Goal: Task Accomplishment & Management: Complete application form

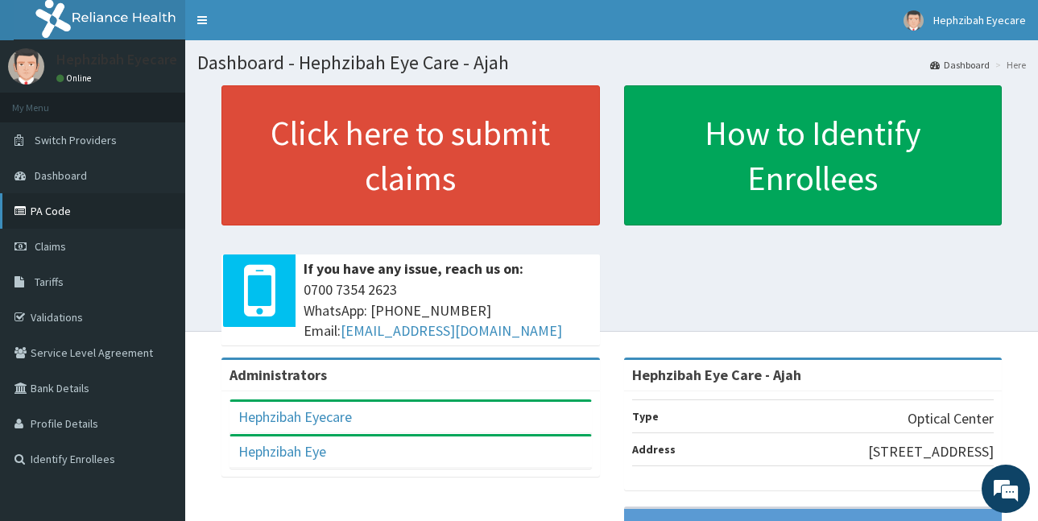
click at [63, 217] on link "PA Code" at bounding box center [92, 210] width 185 height 35
click at [60, 217] on link "PA Code" at bounding box center [92, 210] width 185 height 35
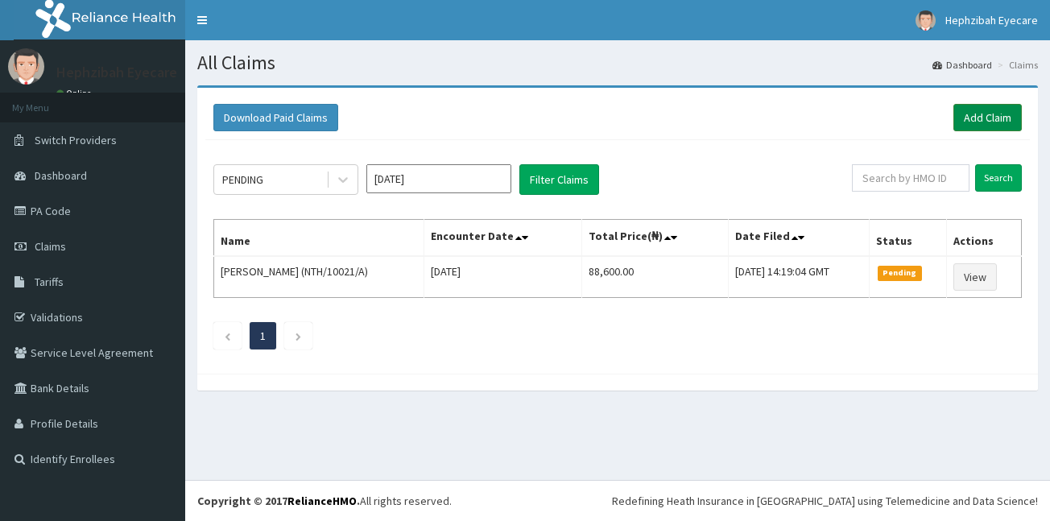
click at [973, 119] on link "Add Claim" at bounding box center [987, 117] width 68 height 27
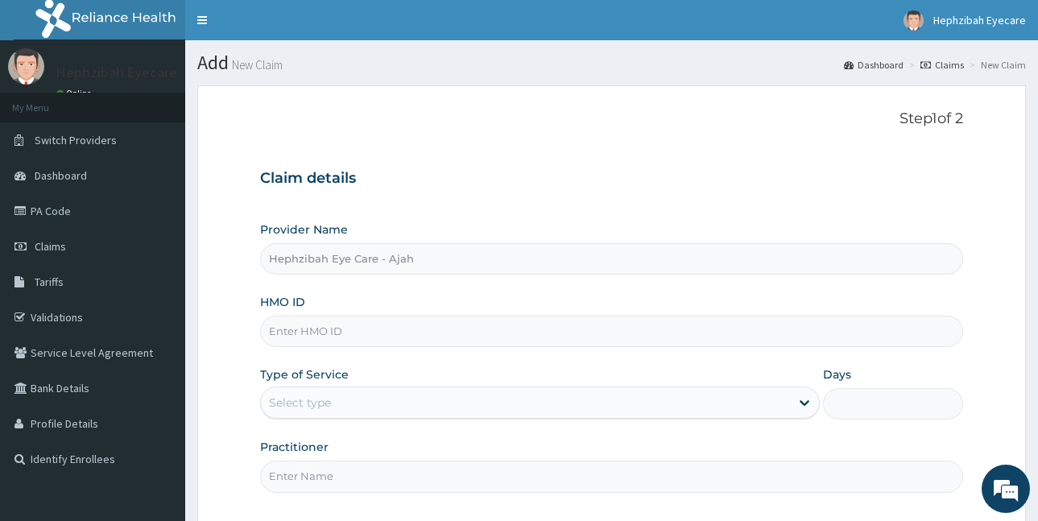
click at [467, 321] on input "HMO ID" at bounding box center [611, 331] width 703 height 31
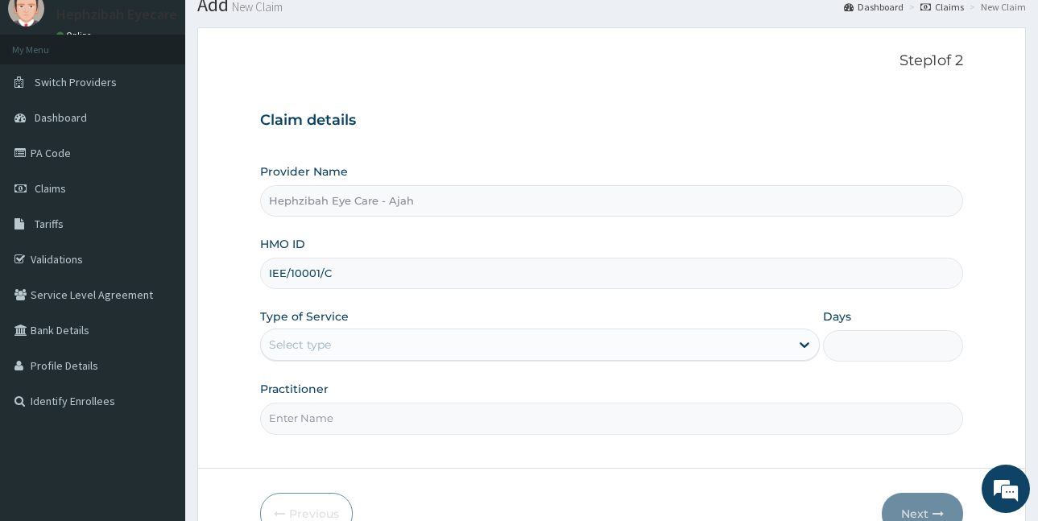
scroll to position [81, 0]
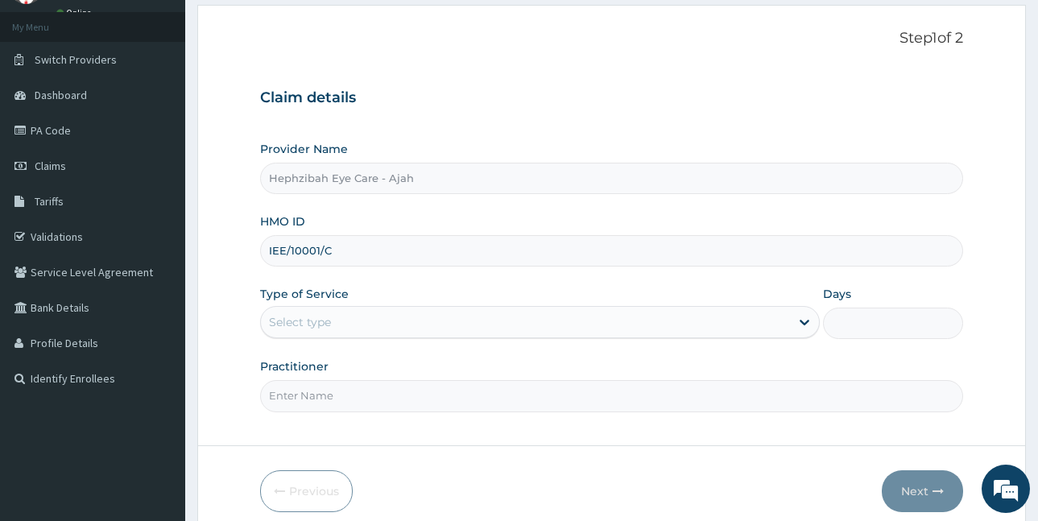
type input "IEE/10001/C"
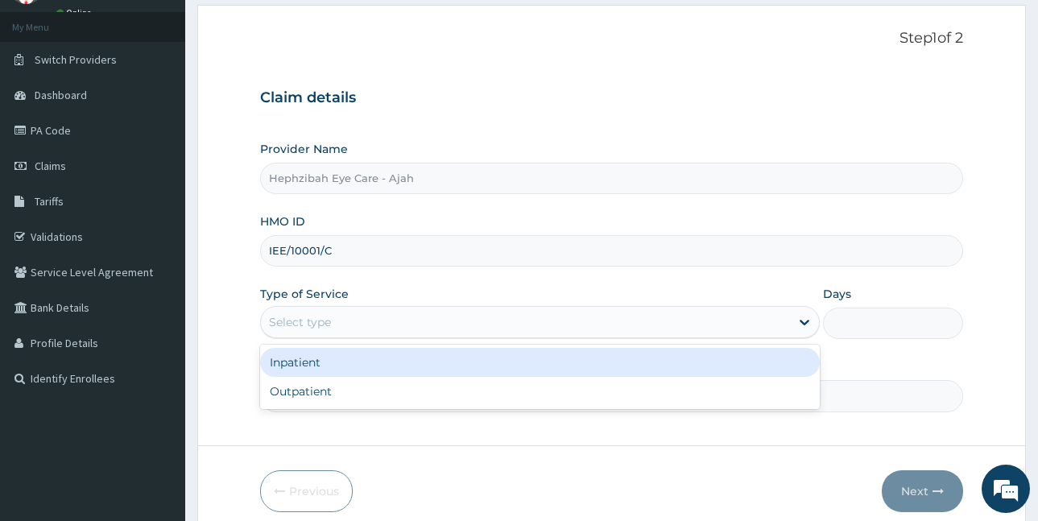
click at [478, 325] on div "Select type" at bounding box center [525, 322] width 529 height 26
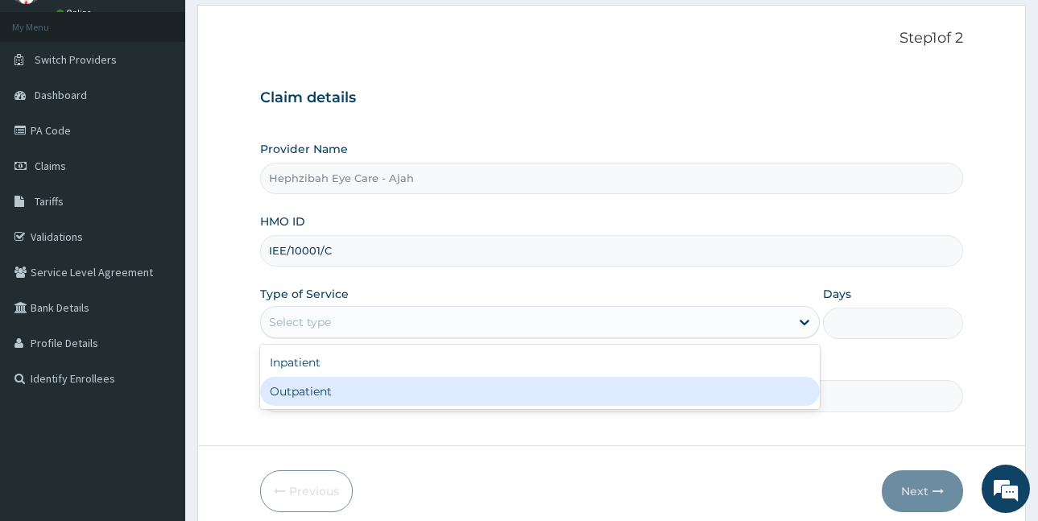
click at [439, 384] on div "Outpatient" at bounding box center [540, 391] width 560 height 29
type input "1"
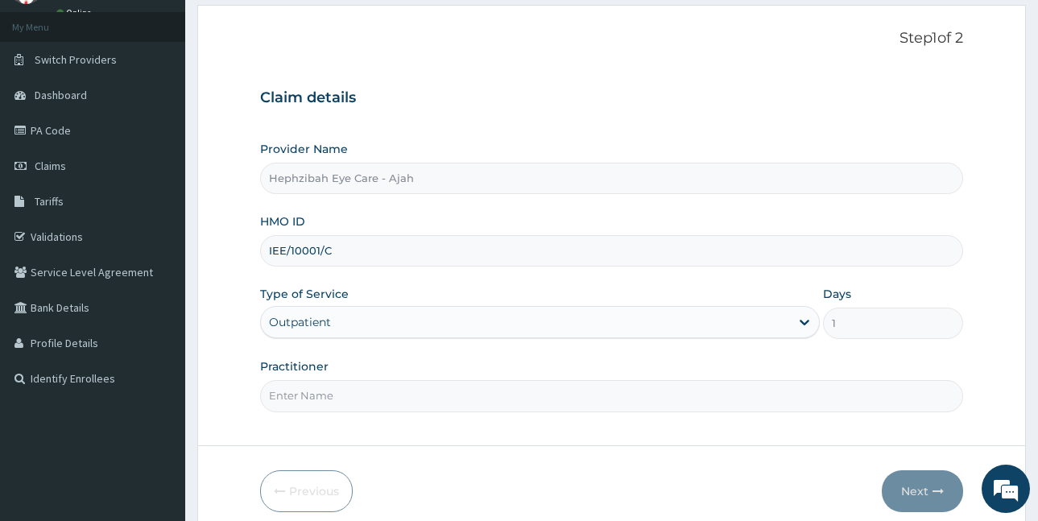
click at [411, 399] on input "Practitioner" at bounding box center [611, 395] width 703 height 31
type input "M"
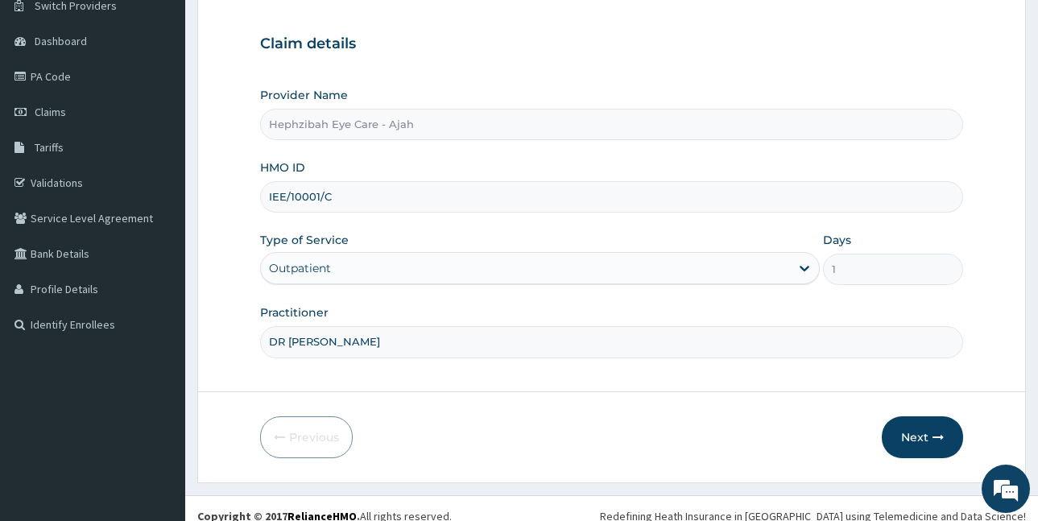
scroll to position [150, 0]
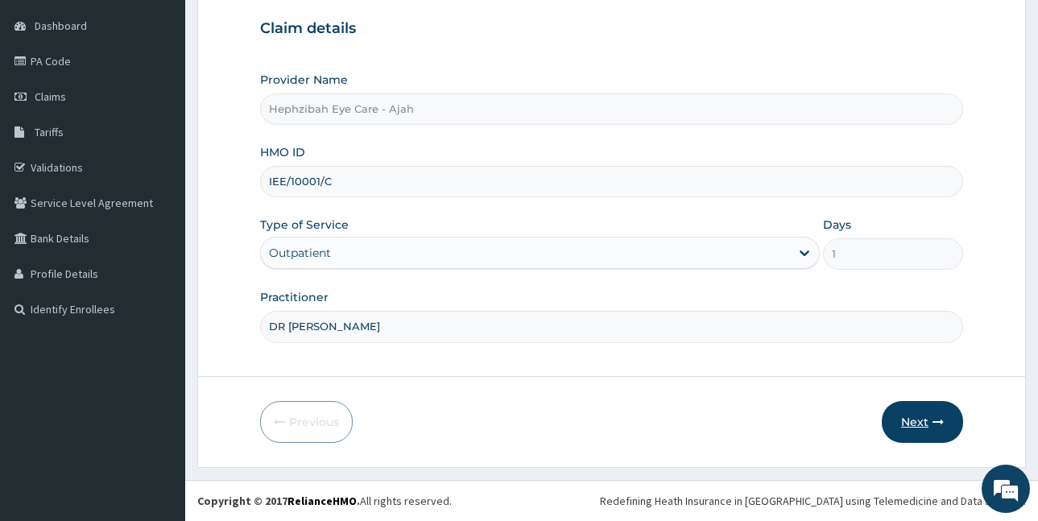
type input "DR MAUREEN"
click at [903, 423] on button "Next" at bounding box center [922, 422] width 81 height 42
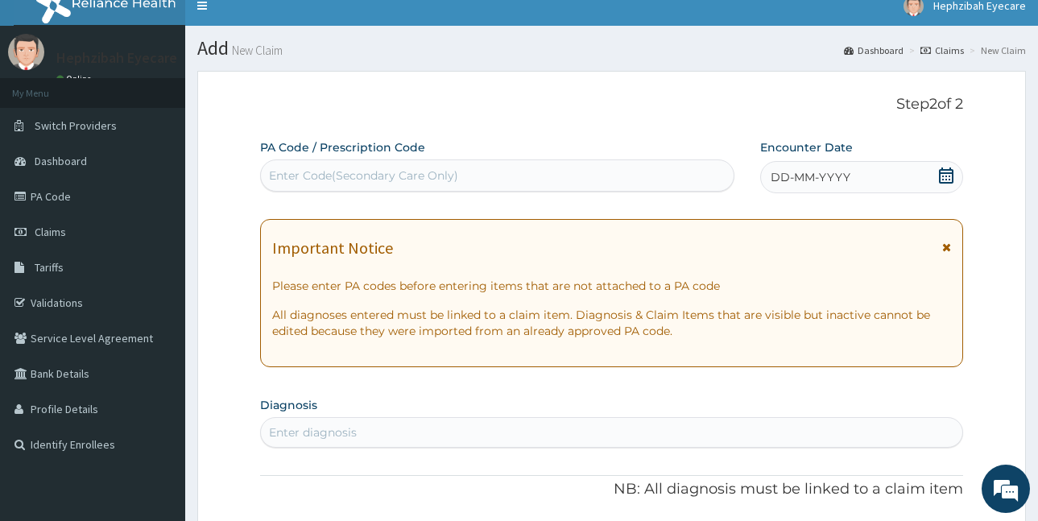
scroll to position [0, 0]
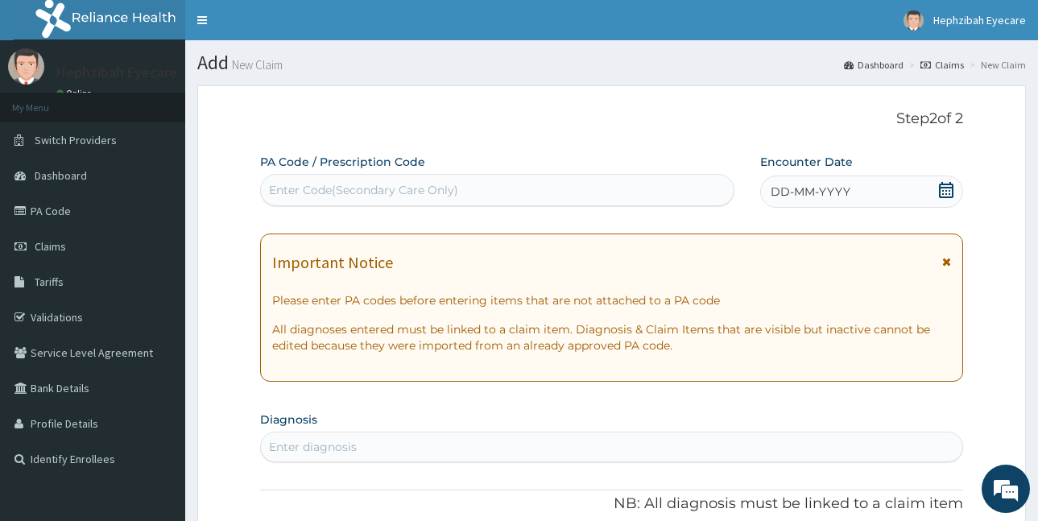
click at [483, 182] on div "Enter Code(Secondary Care Only)" at bounding box center [497, 190] width 473 height 26
drag, startPoint x: 483, startPoint y: 182, endPoint x: 382, endPoint y: 192, distance: 101.9
click at [384, 192] on div "Enter Code(Secondary Care Only)" at bounding box center [363, 190] width 189 height 16
paste input "PA/36E30E"
type input "PA/36E30E"
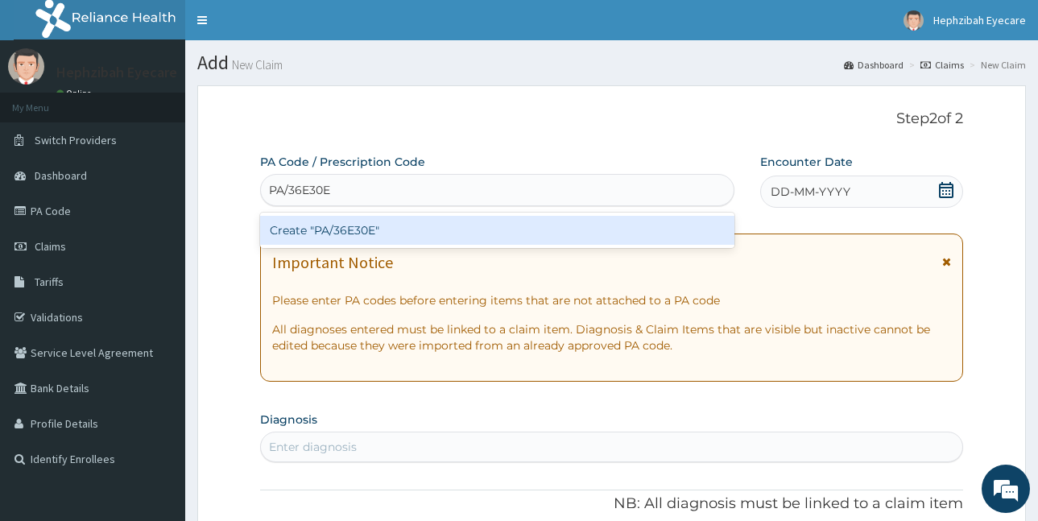
click at [388, 237] on div "Create "PA/36E30E"" at bounding box center [497, 230] width 474 height 29
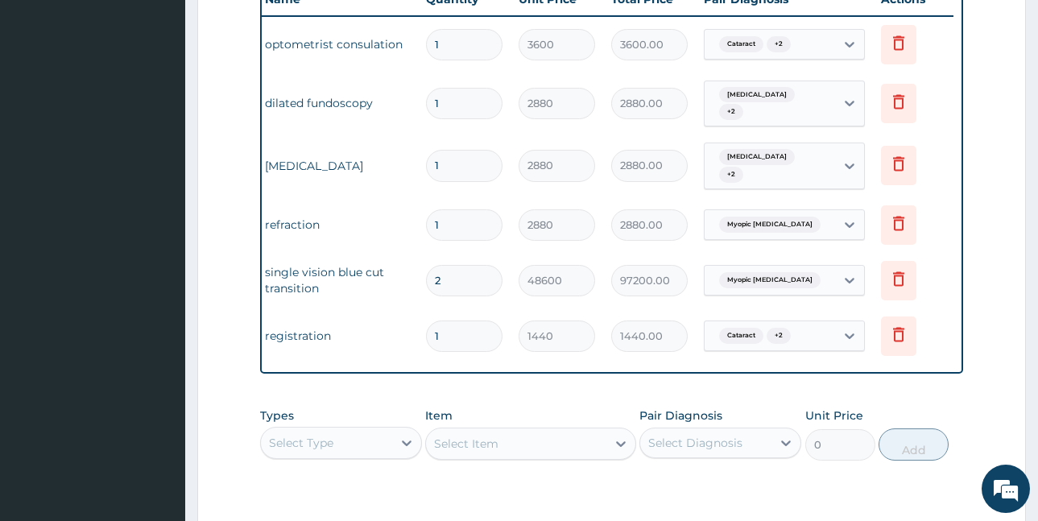
scroll to position [867, 0]
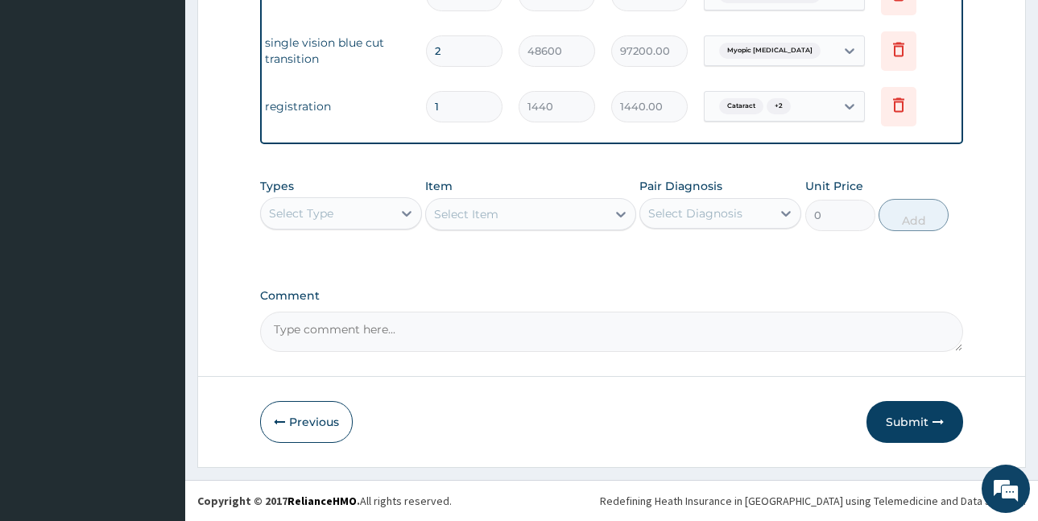
click at [384, 329] on textarea "Comment" at bounding box center [611, 332] width 703 height 40
click at [374, 337] on textarea "KINDLY NOTE ENROLLE WAS BILLED 82,000 ONLY FROM HER LENS" at bounding box center [611, 332] width 703 height 40
click at [674, 343] on textarea "KINDLY NOTE ENROLLE WAS BILLED 82,000 ONLY FROM HER LENS" at bounding box center [611, 332] width 703 height 40
type textarea "K"
click at [912, 423] on button "Submit" at bounding box center [914, 422] width 97 height 42
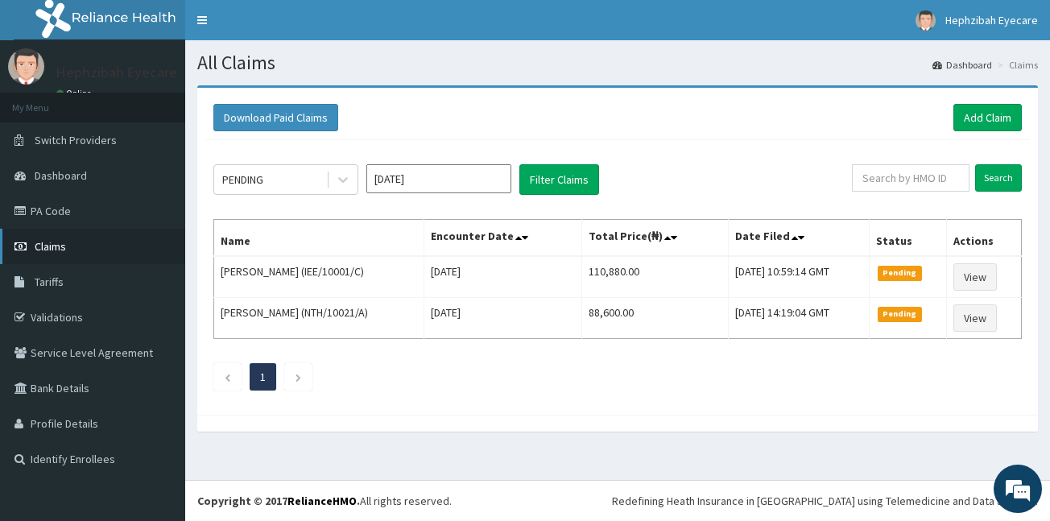
click at [71, 254] on link "Claims" at bounding box center [92, 246] width 185 height 35
click at [53, 204] on link "PA Code" at bounding box center [92, 210] width 185 height 35
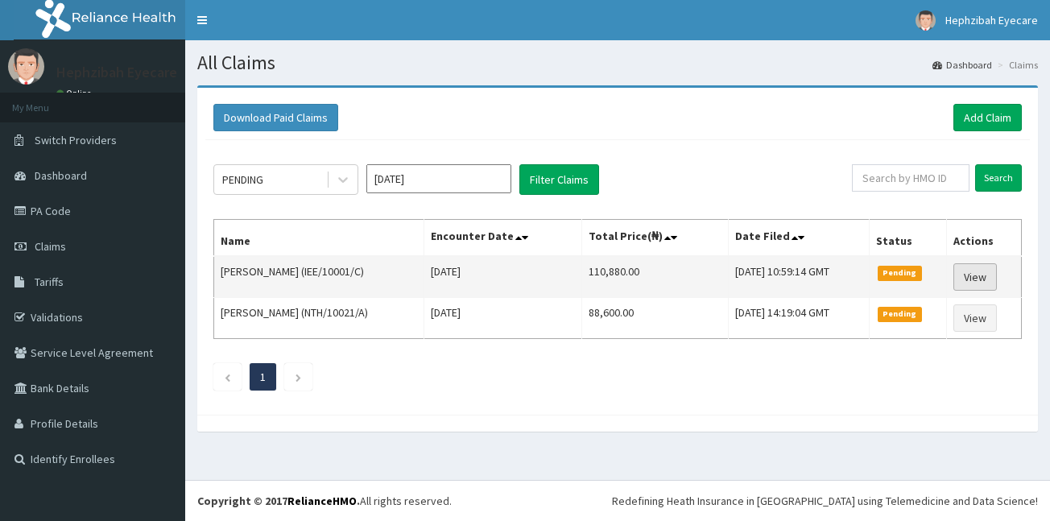
click at [981, 277] on link "View" at bounding box center [974, 276] width 43 height 27
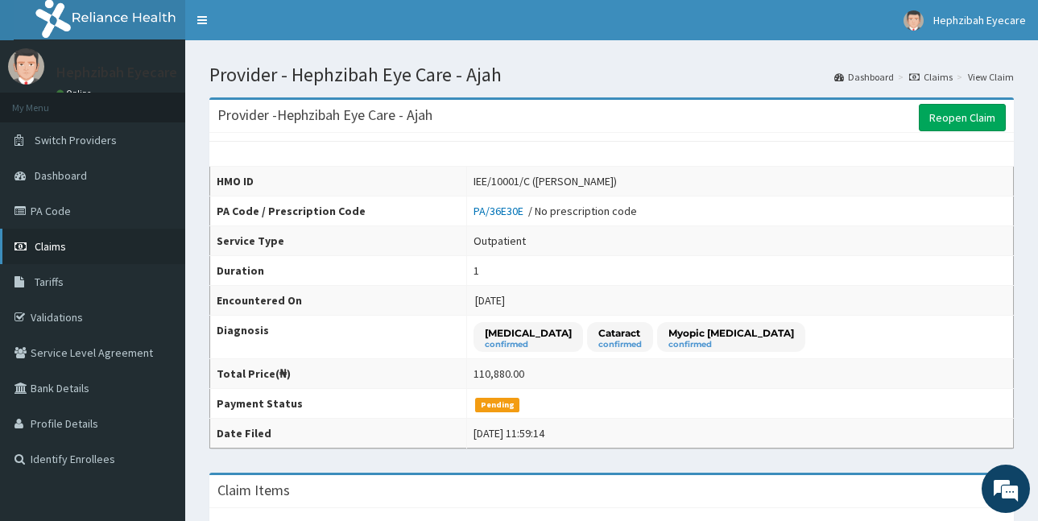
click at [81, 242] on link "Claims" at bounding box center [92, 246] width 185 height 35
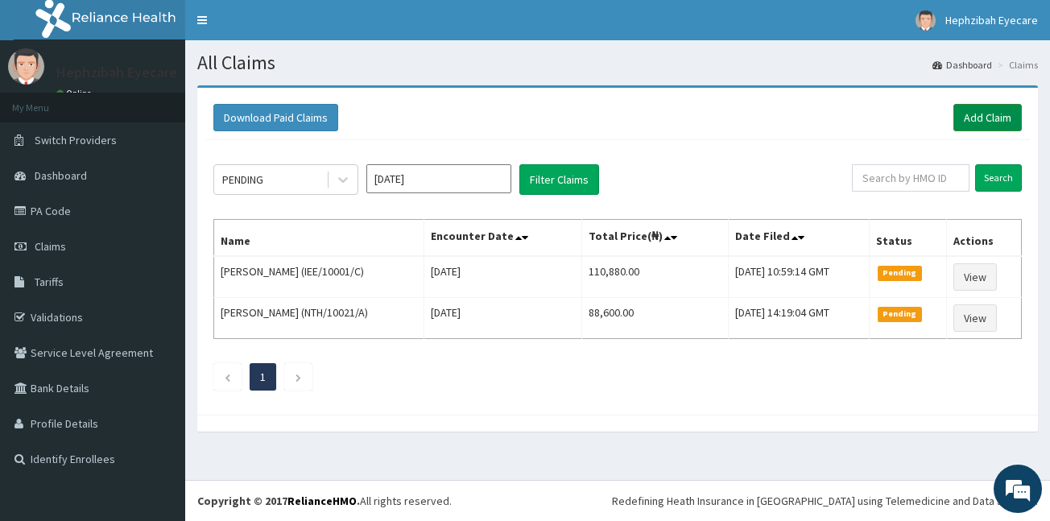
click at [989, 116] on link "Add Claim" at bounding box center [987, 117] width 68 height 27
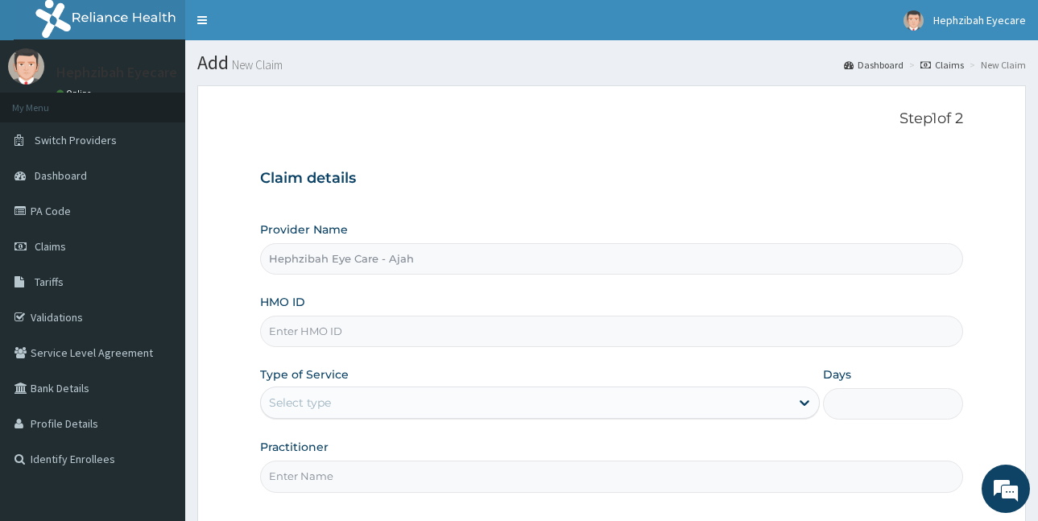
click at [475, 341] on input "HMO ID" at bounding box center [611, 331] width 703 height 31
type input "IEE/10001/B"
click at [481, 412] on div "Select type" at bounding box center [525, 403] width 529 height 26
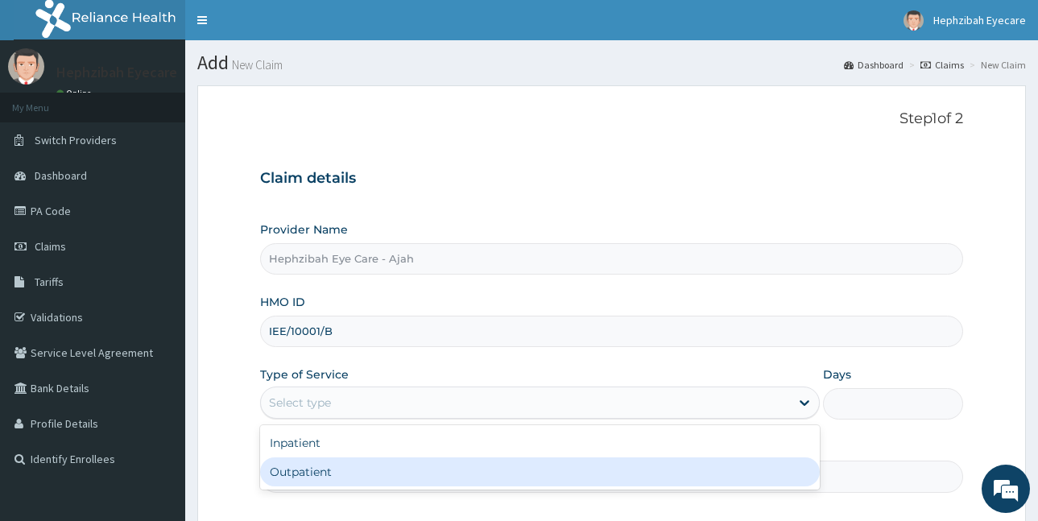
click at [423, 477] on div "Outpatient" at bounding box center [540, 471] width 560 height 29
type input "1"
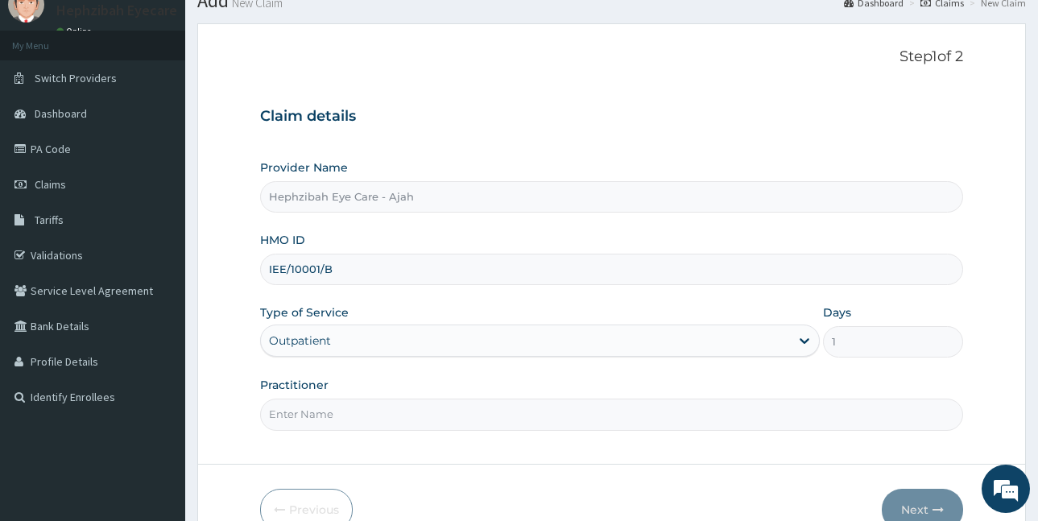
scroll to position [81, 0]
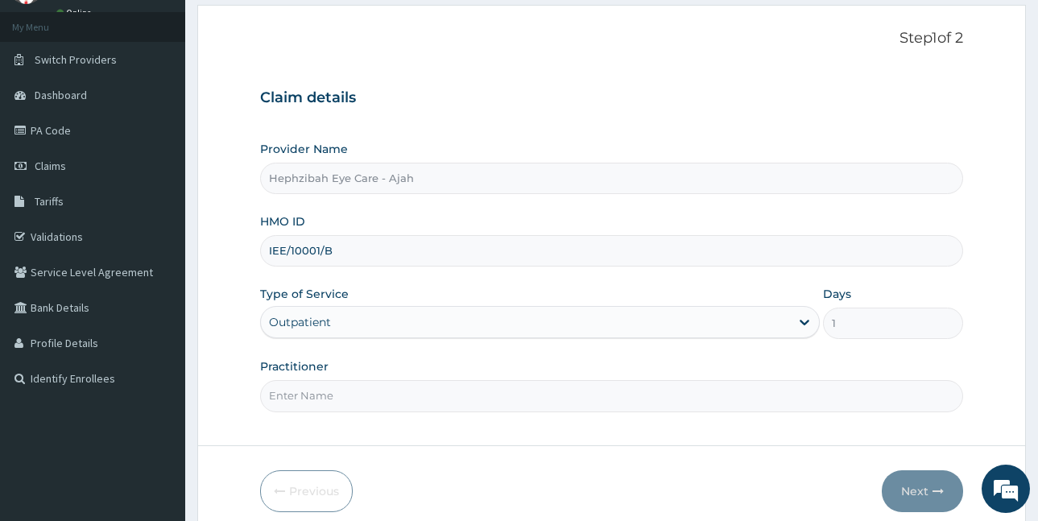
click at [340, 390] on input "Practitioner" at bounding box center [611, 395] width 703 height 31
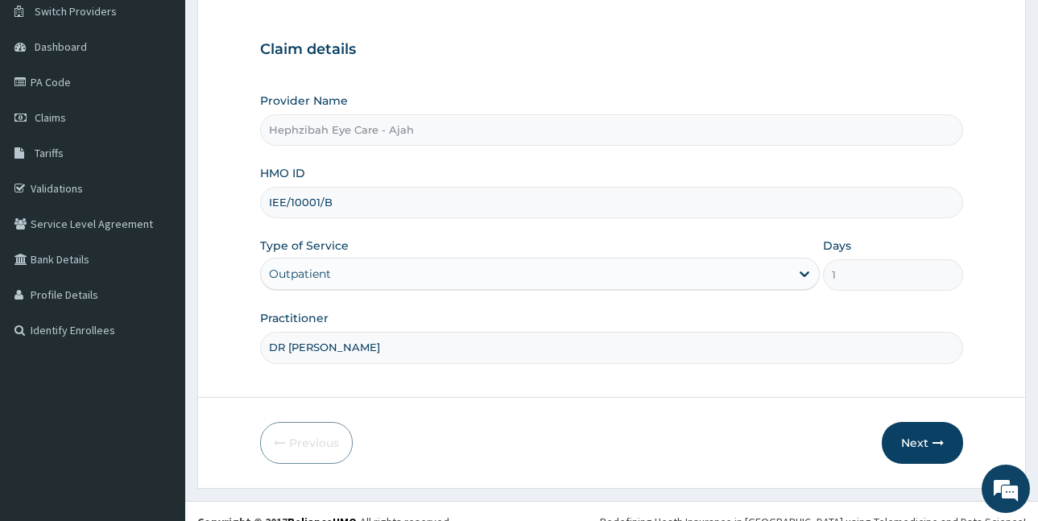
scroll to position [150, 0]
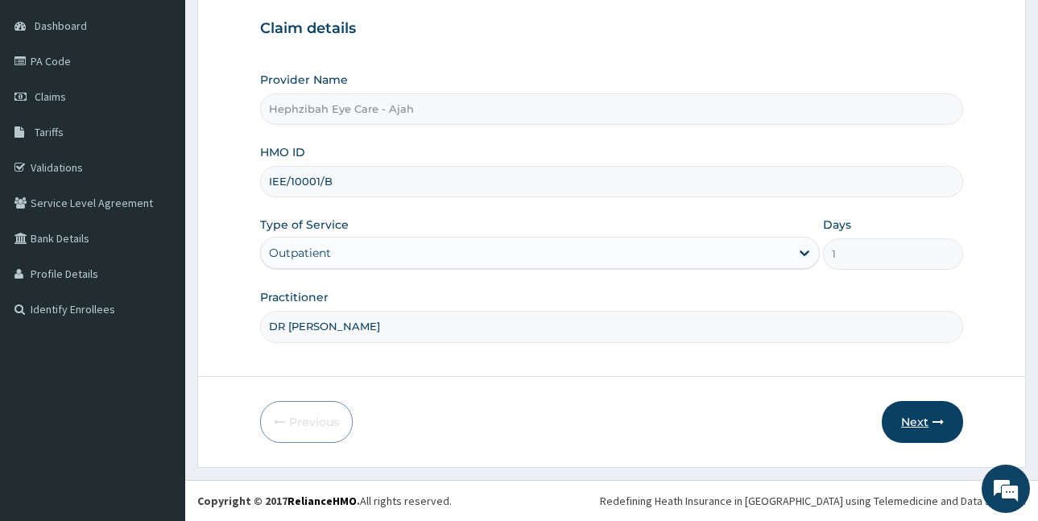
type input "DR MAUREEN"
click at [922, 418] on button "Next" at bounding box center [922, 422] width 81 height 42
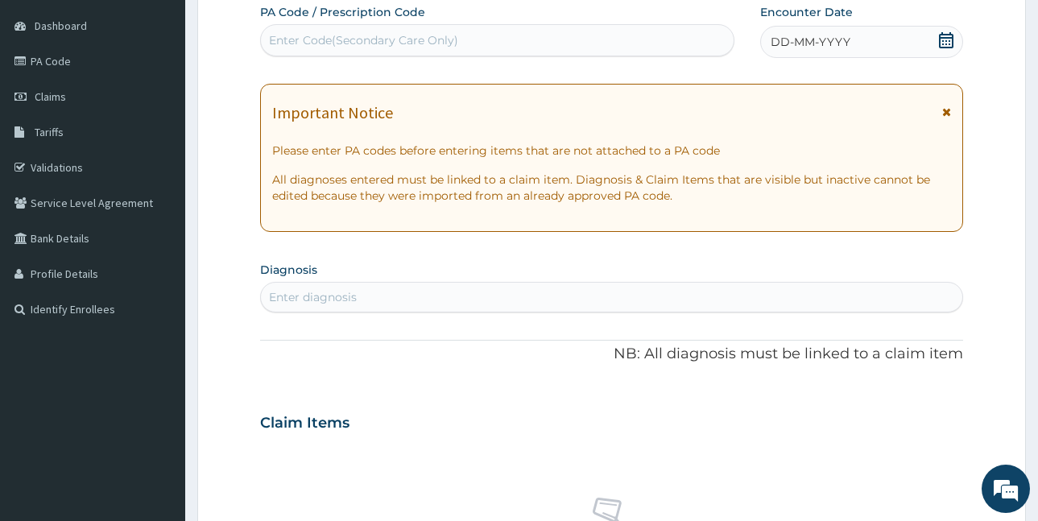
click at [597, 39] on div "Enter Code(Secondary Care Only)" at bounding box center [497, 40] width 473 height 26
paste input "PA/65A018"
type input "PA/65A018"
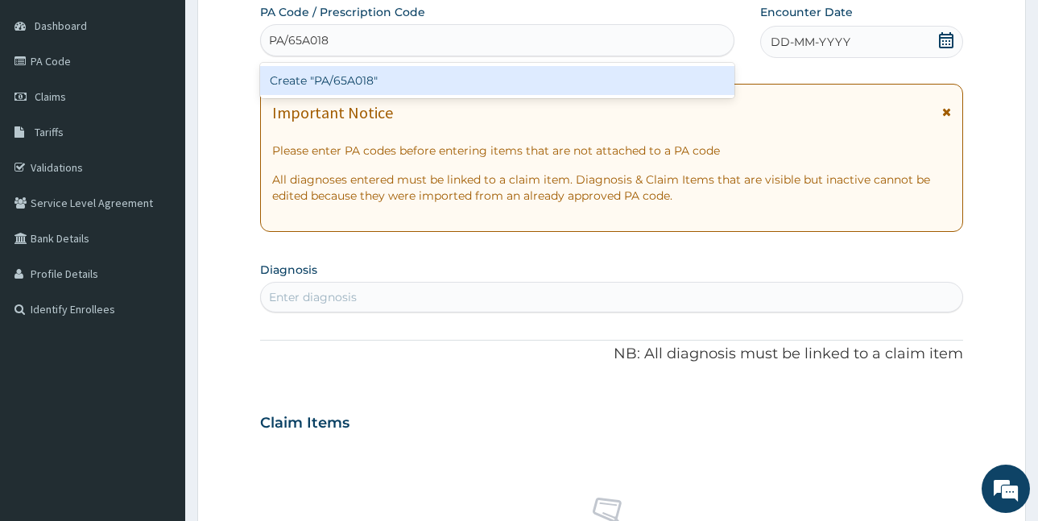
click at [572, 75] on div "Create "PA/65A018"" at bounding box center [497, 80] width 474 height 29
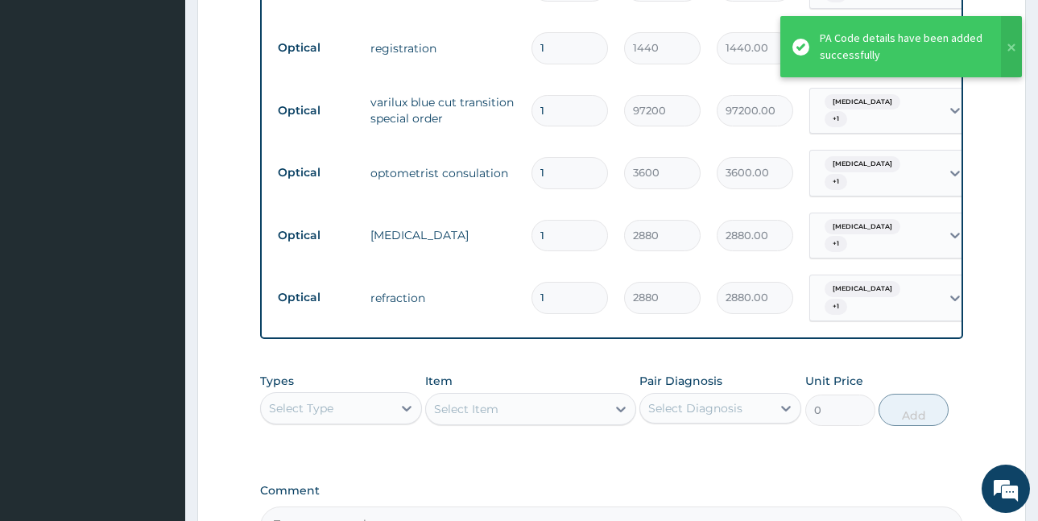
scroll to position [607, 0]
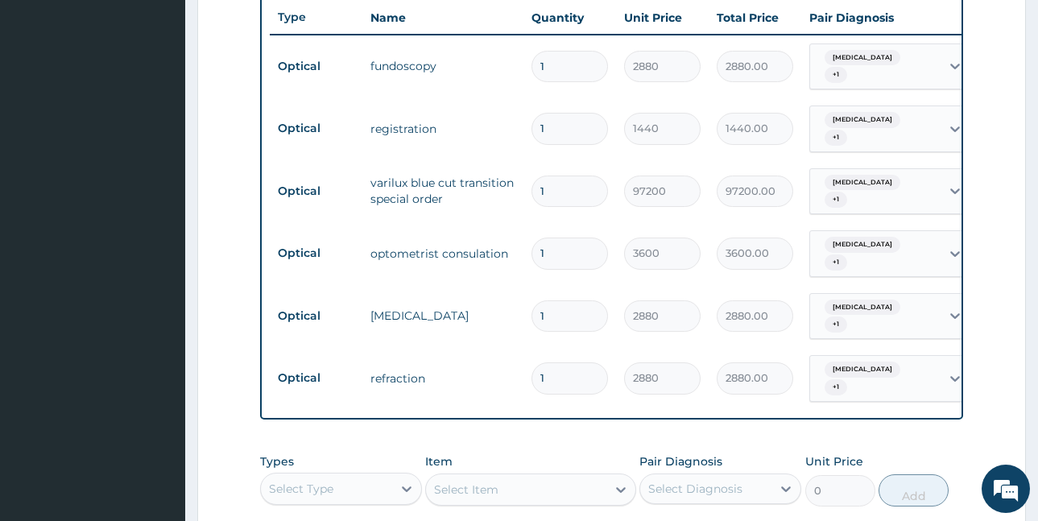
type input "0"
type input "0.00"
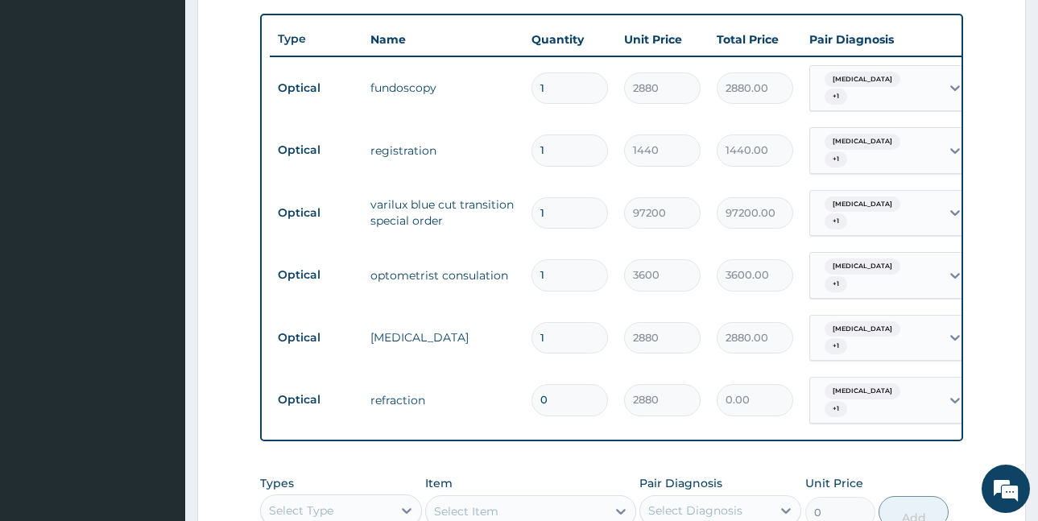
scroll to position [612, 0]
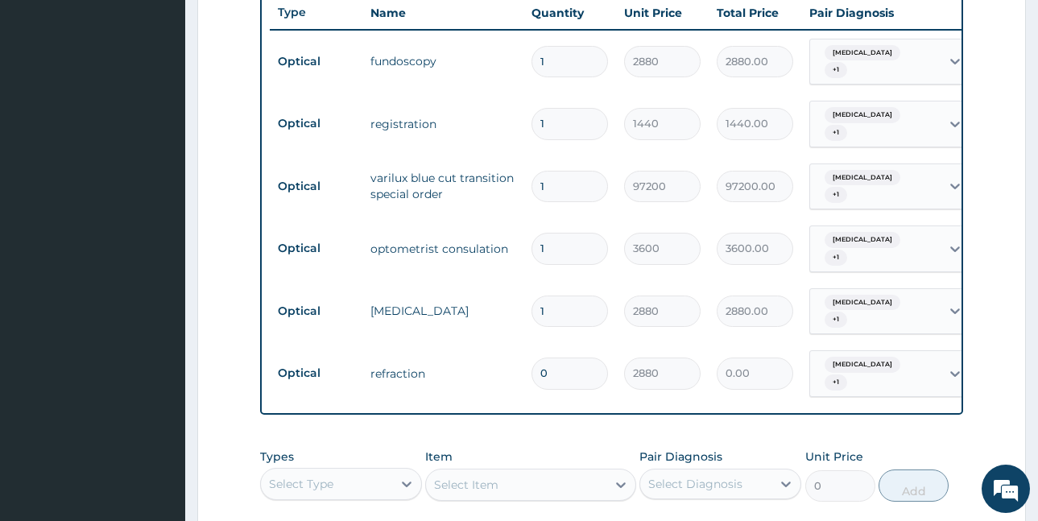
click at [580, 357] on input "0" at bounding box center [569, 372] width 76 height 31
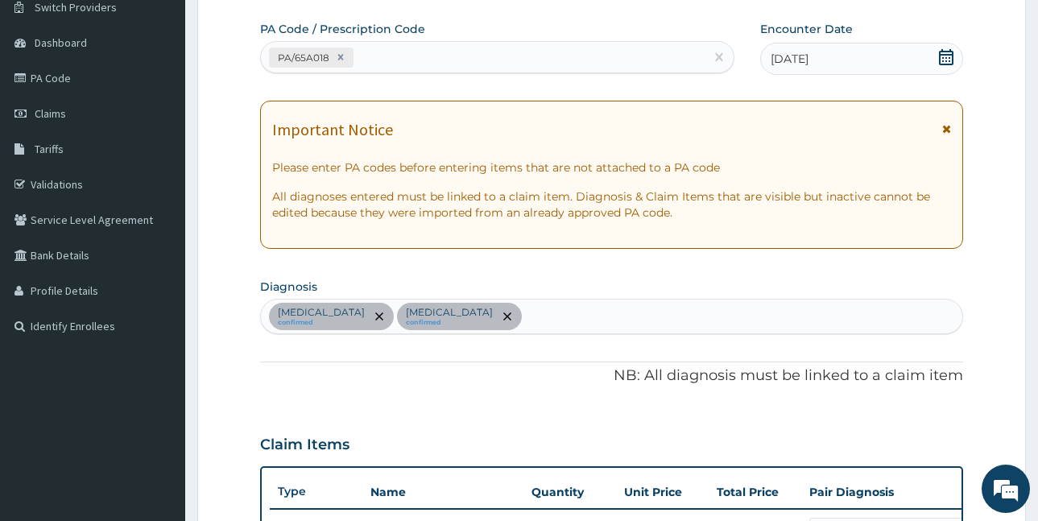
scroll to position [129, 0]
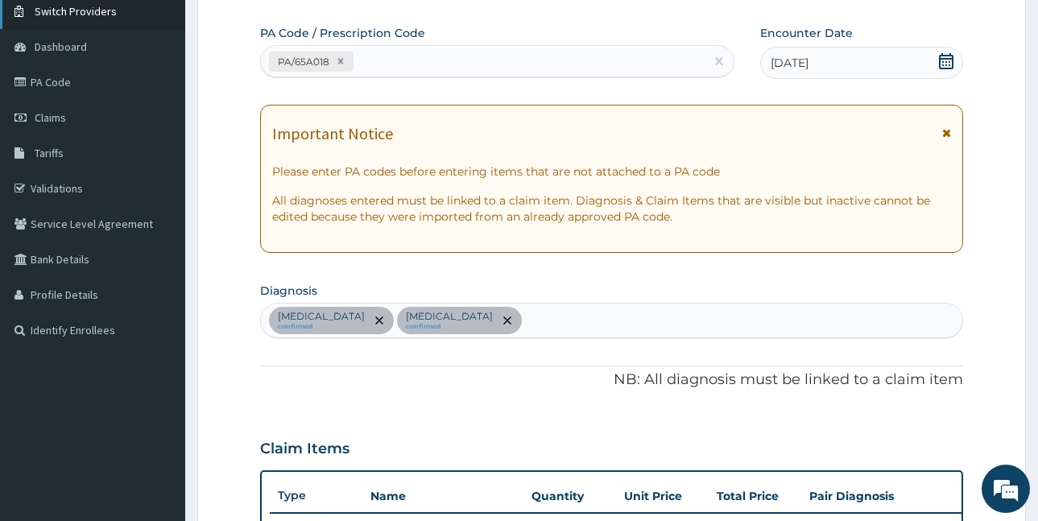
type input "0"
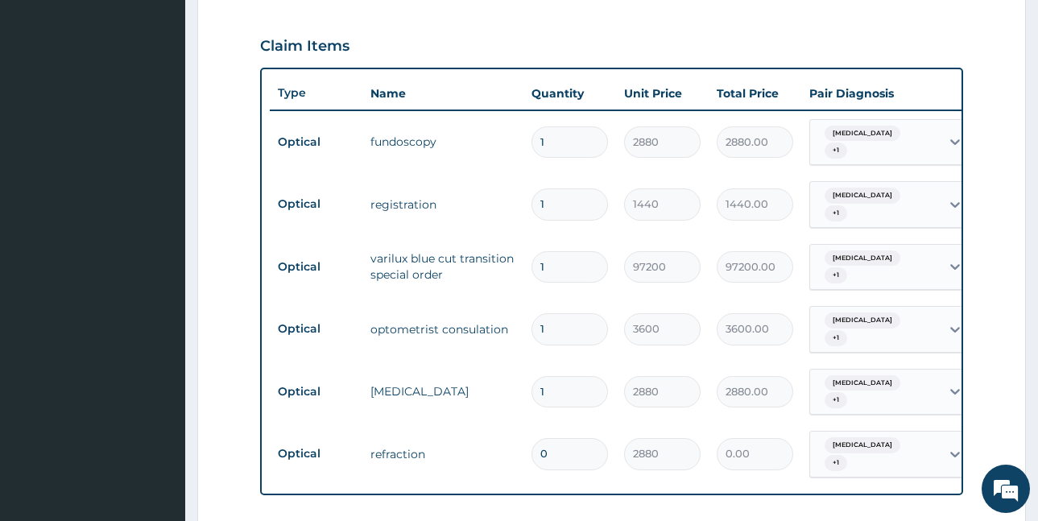
scroll to position [853, 0]
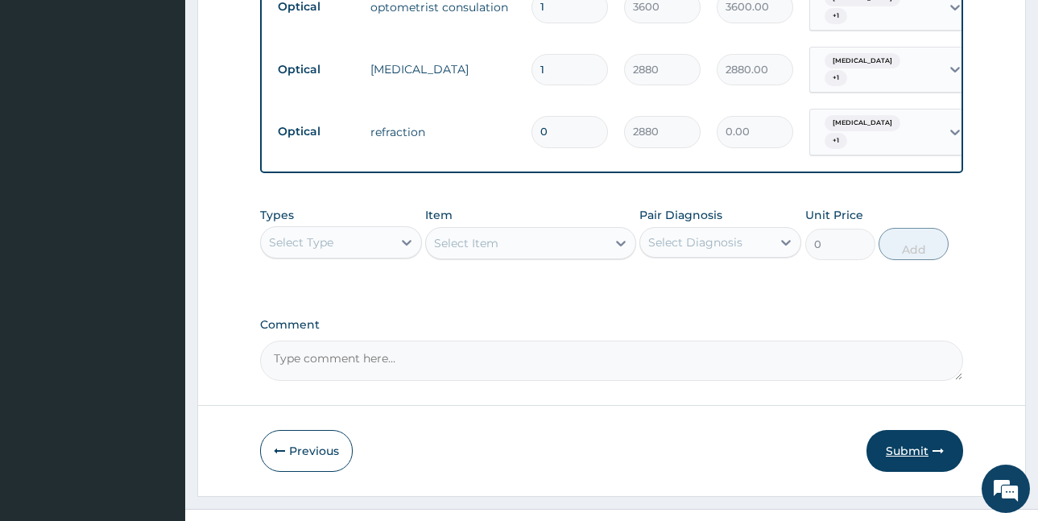
click at [919, 430] on button "Submit" at bounding box center [914, 451] width 97 height 42
click at [590, 116] on input "0" at bounding box center [569, 131] width 76 height 31
type input "1"
type input "2880.00"
type input "1"
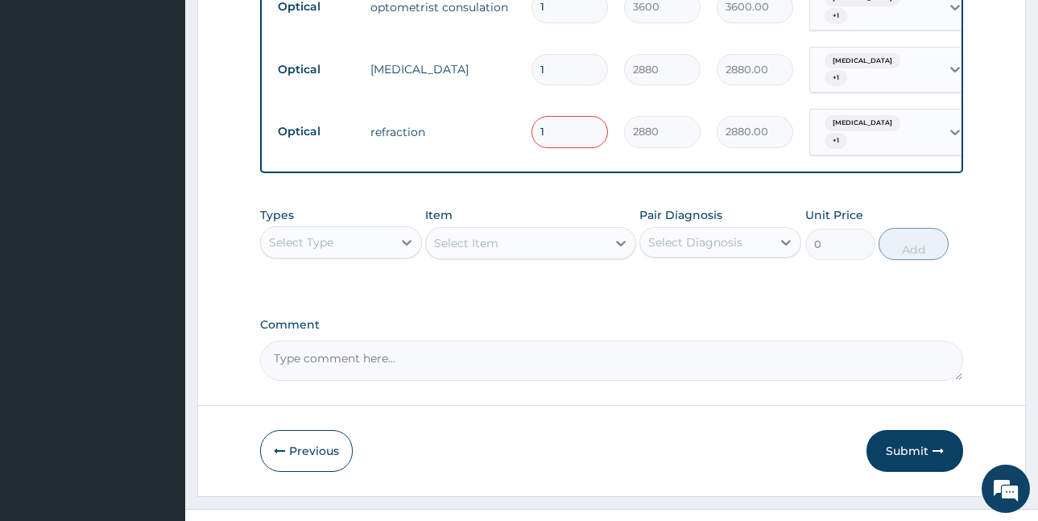
click at [622, 430] on div "Previous Submit" at bounding box center [611, 451] width 703 height 42
click at [913, 430] on button "Submit" at bounding box center [914, 451] width 97 height 42
